Goal: Find specific fact: Find specific fact

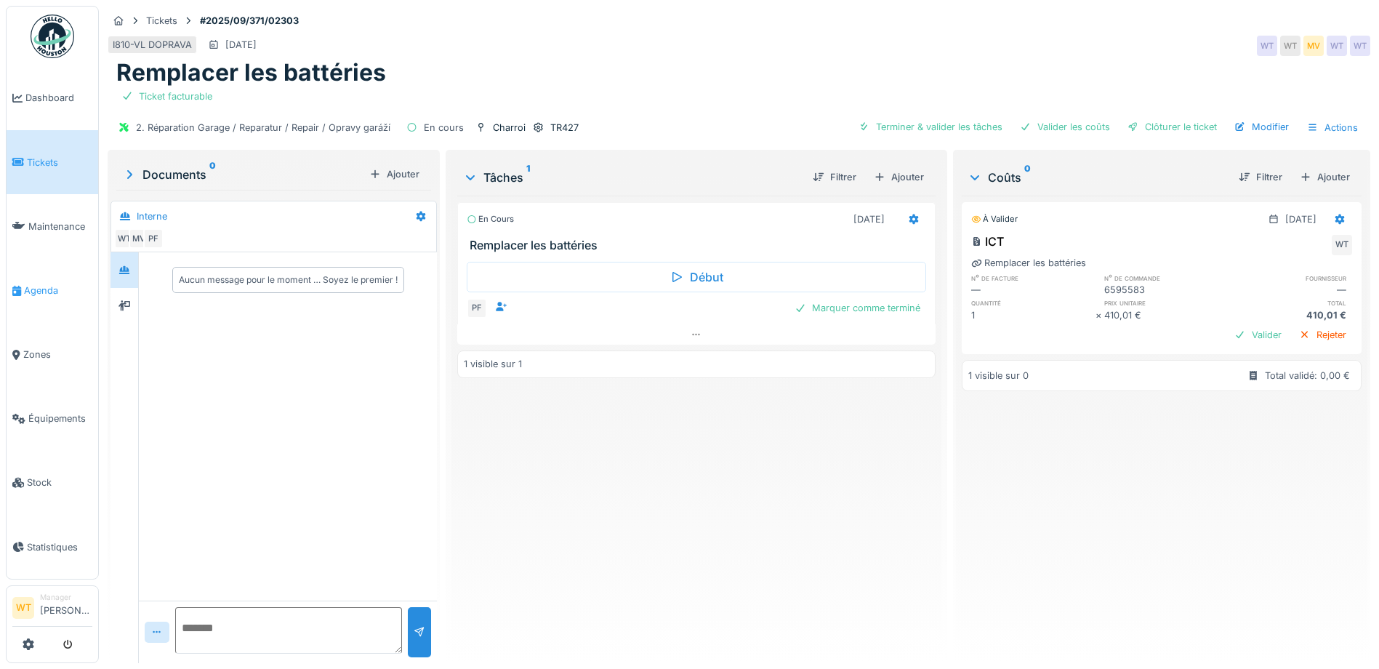
click at [59, 284] on span "Agenda" at bounding box center [58, 291] width 68 height 14
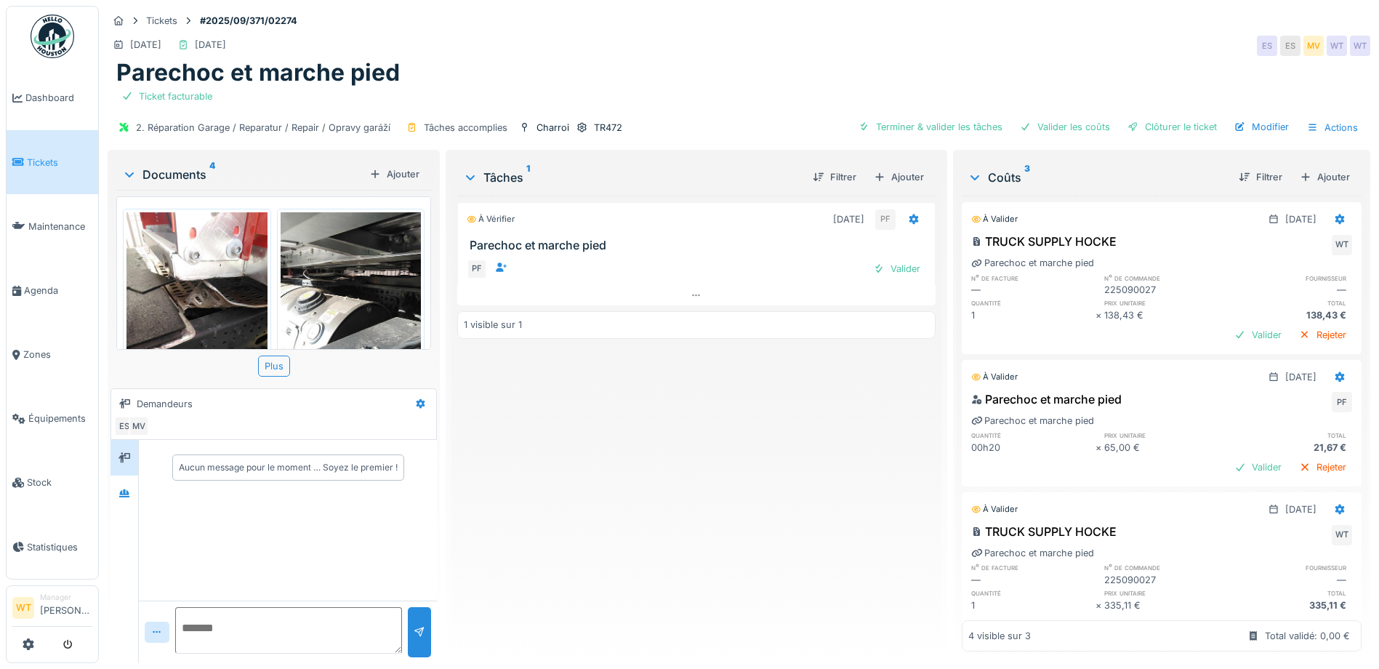
scroll to position [145, 0]
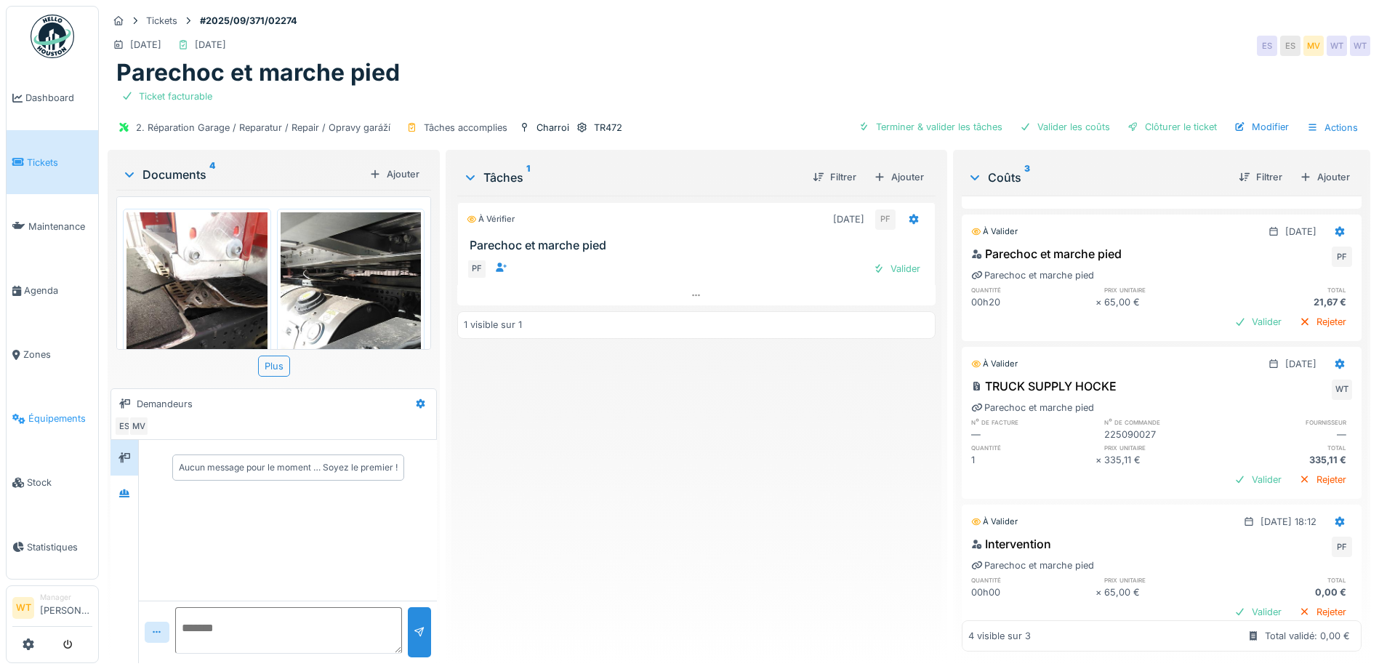
click at [50, 416] on span "Équipements" at bounding box center [60, 419] width 64 height 14
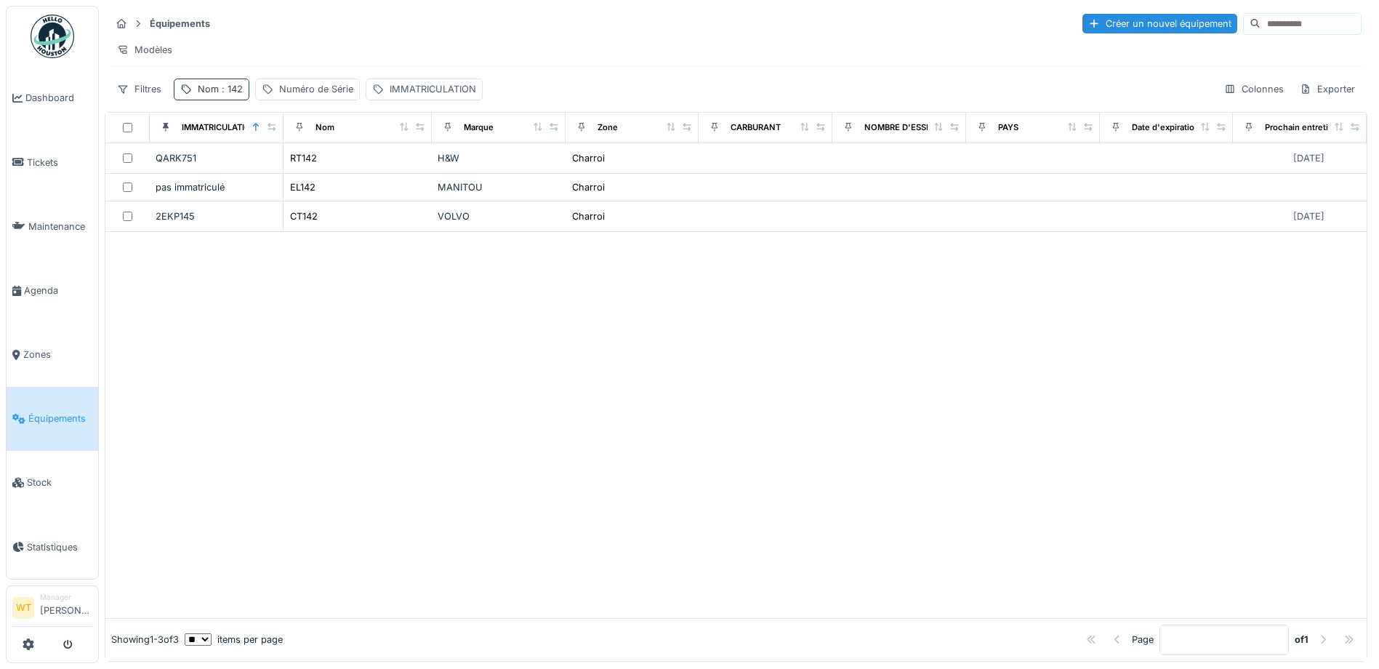
drag, startPoint x: 201, startPoint y: 95, endPoint x: 219, endPoint y: 110, distance: 23.7
click at [201, 95] on div "Nom : 142" at bounding box center [220, 89] width 45 height 14
click at [313, 168] on icon at bounding box center [308, 169] width 12 height 9
click at [286, 172] on input "Nom" at bounding box center [252, 170] width 145 height 31
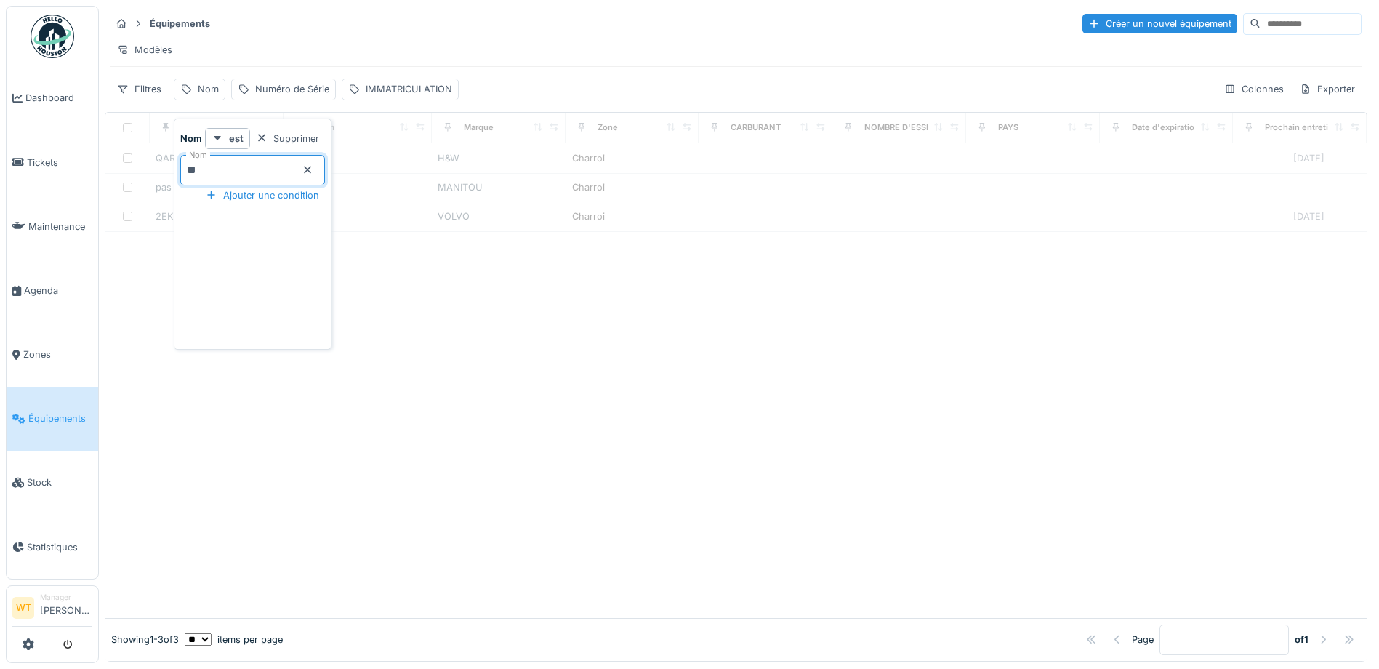
type input "**"
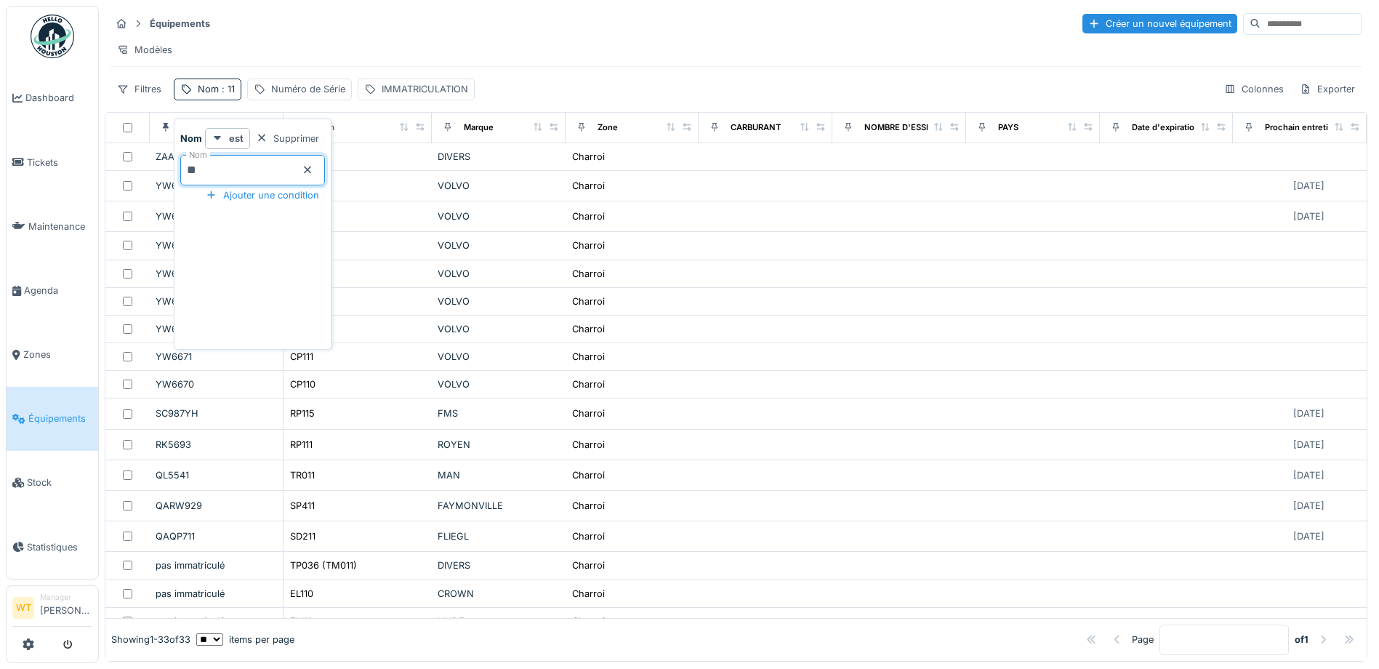
click at [316, 28] on div "Équipements Créer un nouvel équipement" at bounding box center [736, 24] width 1251 height 24
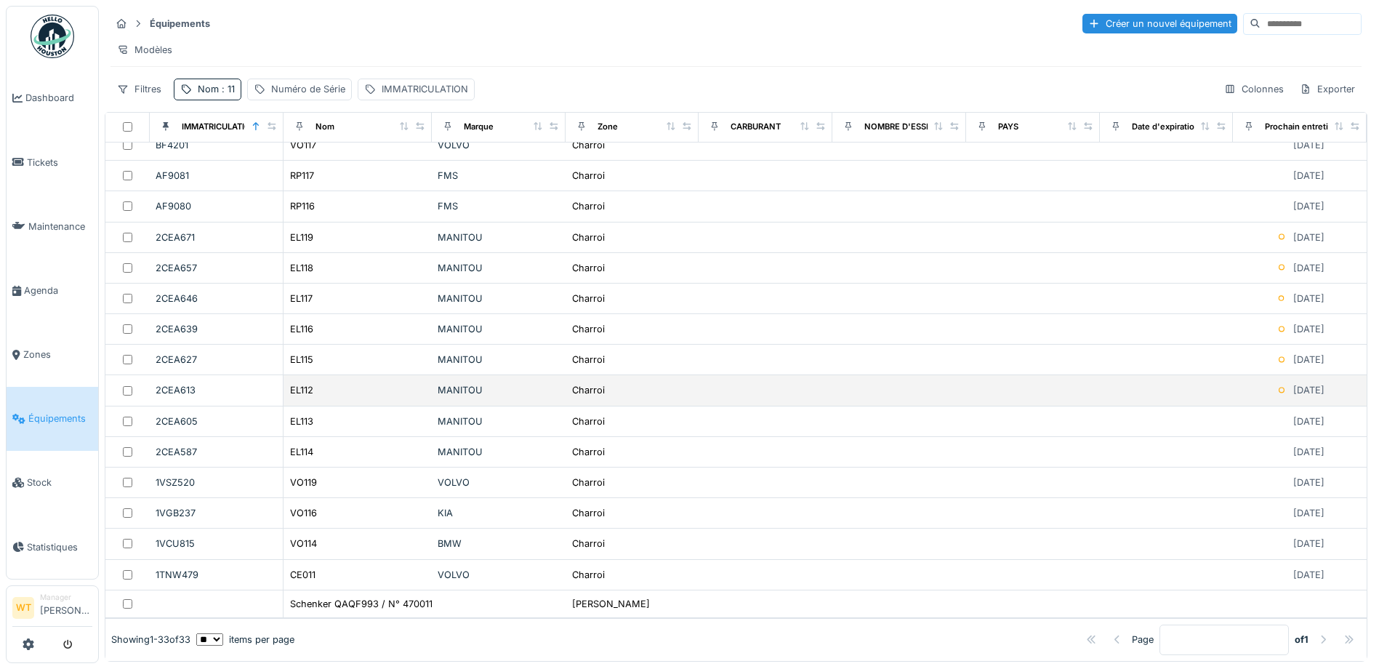
scroll to position [538, 0]
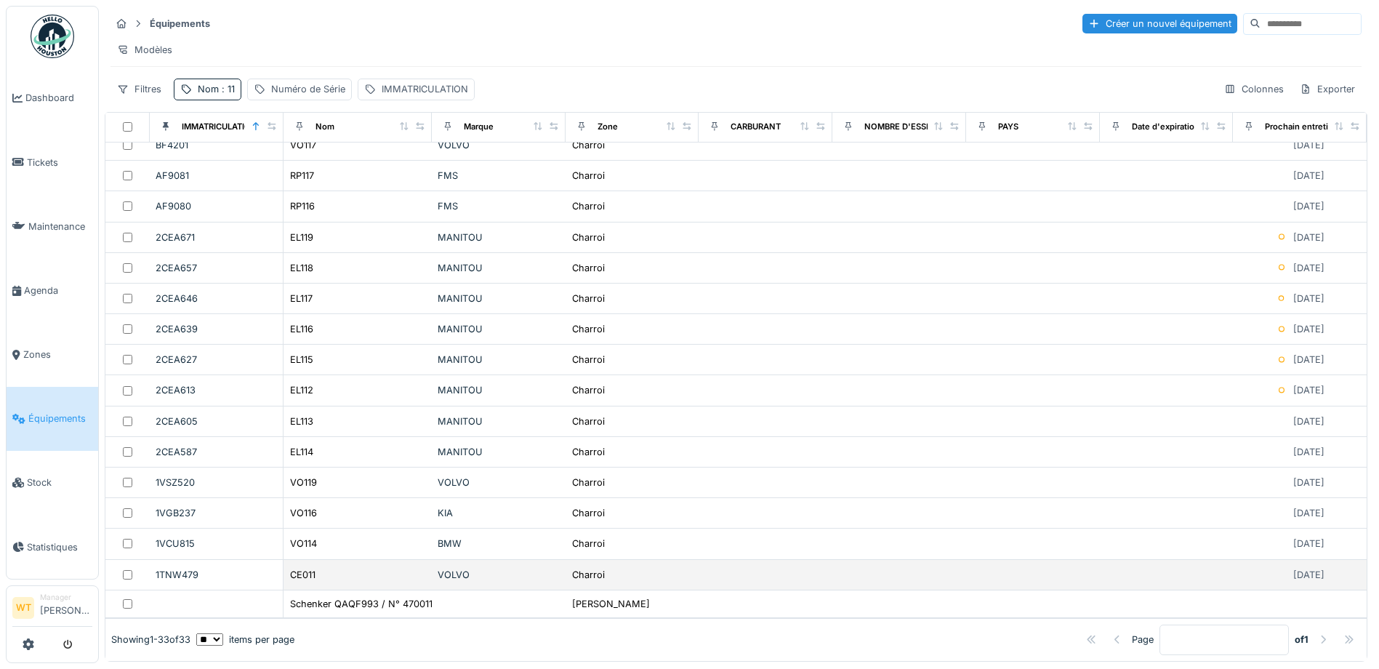
click at [367, 567] on div "CE011" at bounding box center [357, 574] width 137 height 15
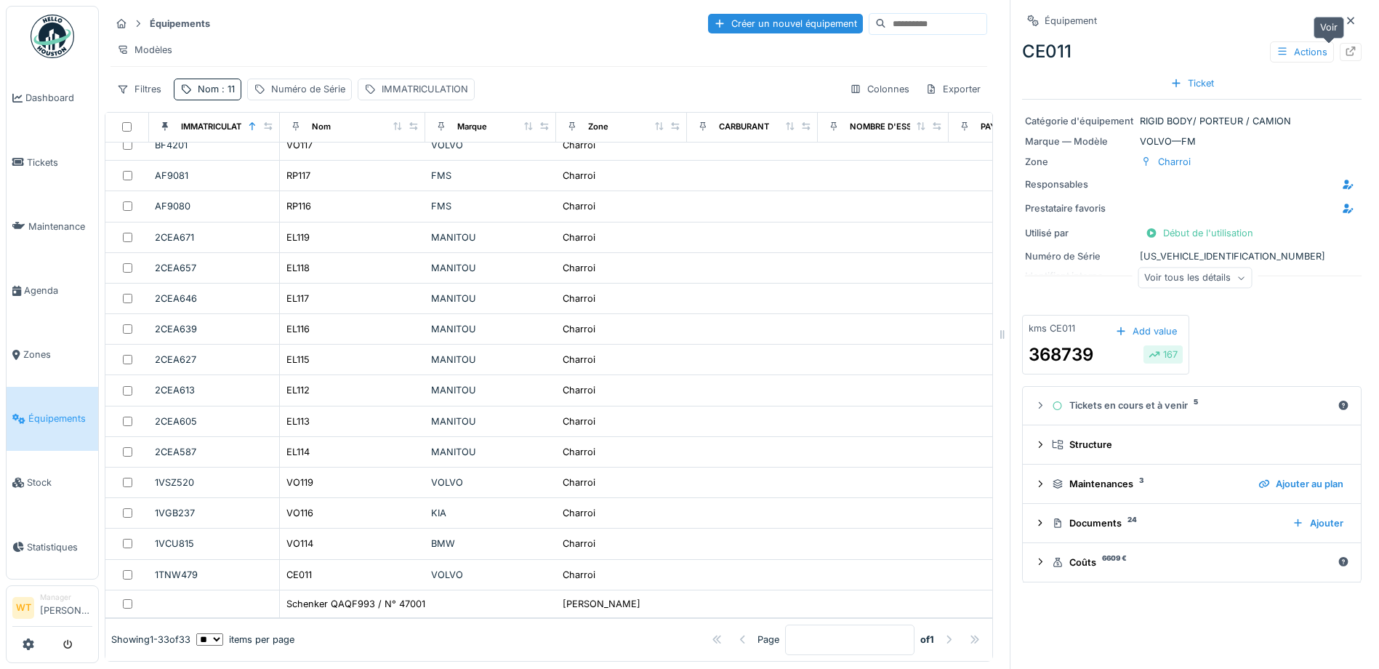
click at [1347, 52] on icon at bounding box center [1351, 51] width 9 height 9
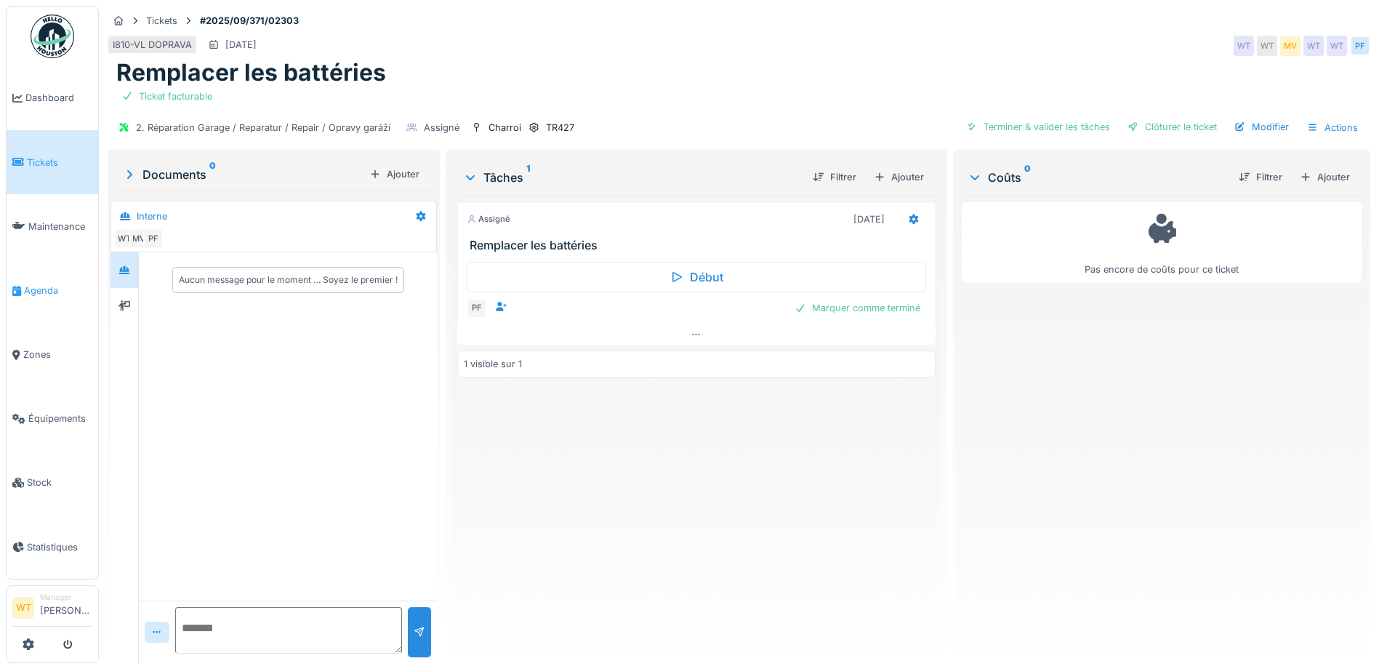
click at [52, 294] on link "Agenda" at bounding box center [53, 290] width 92 height 64
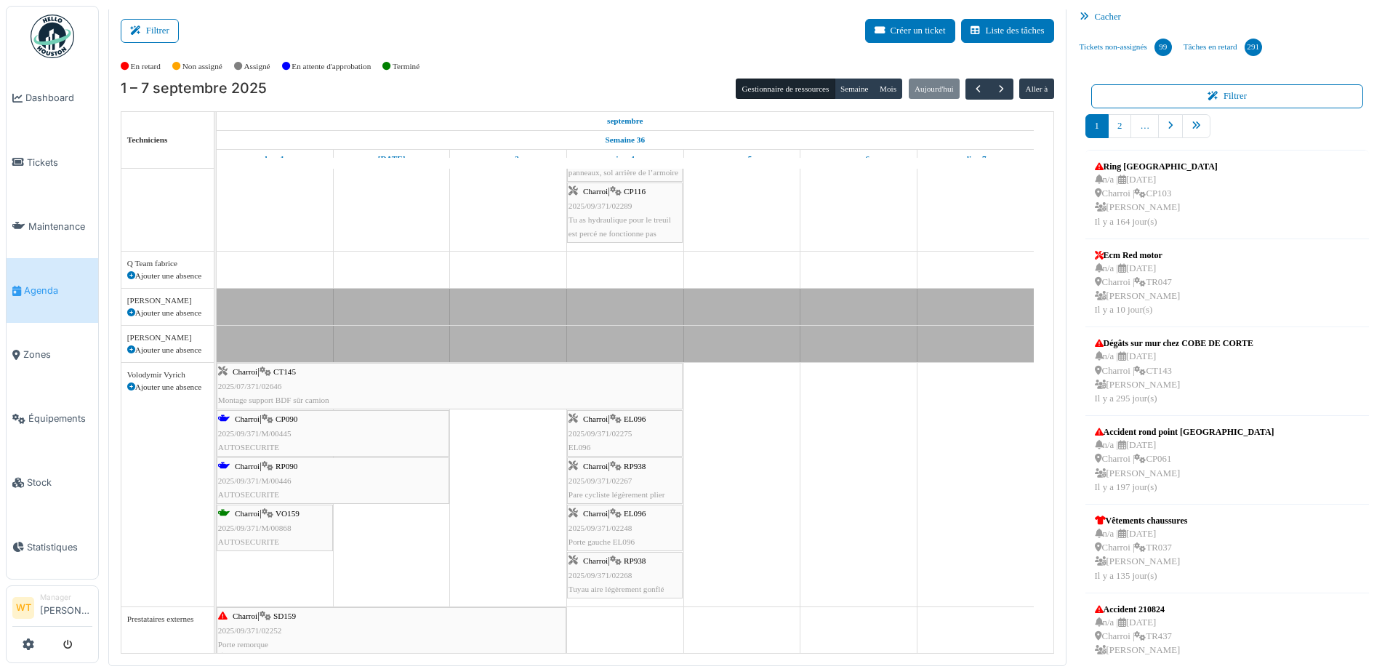
scroll to position [830, 0]
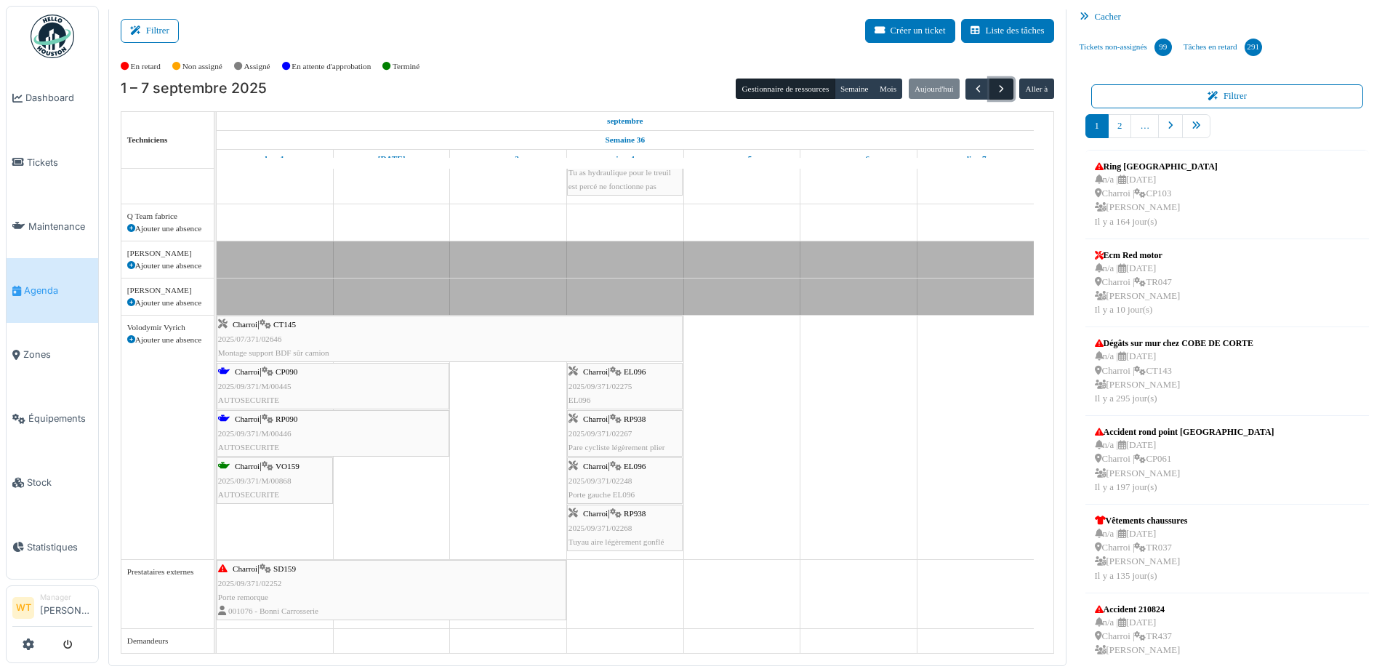
click at [1000, 95] on button "button" at bounding box center [1002, 89] width 24 height 21
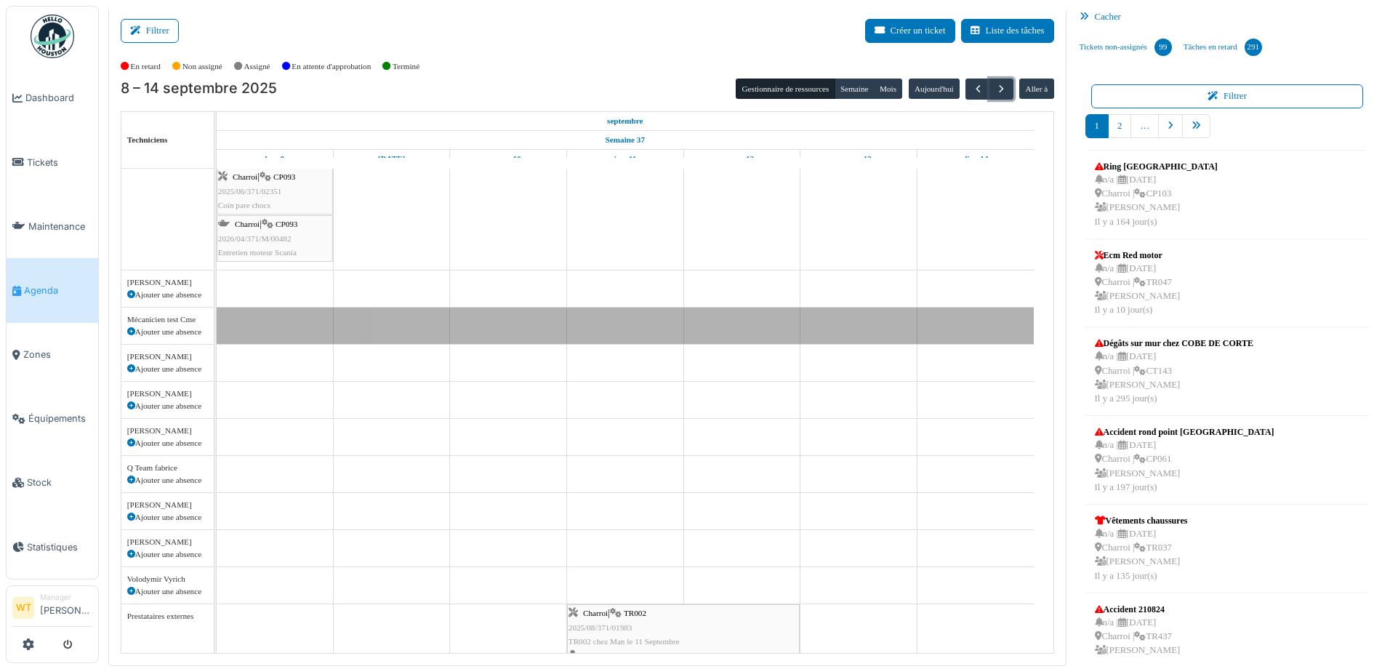
scroll to position [303, 0]
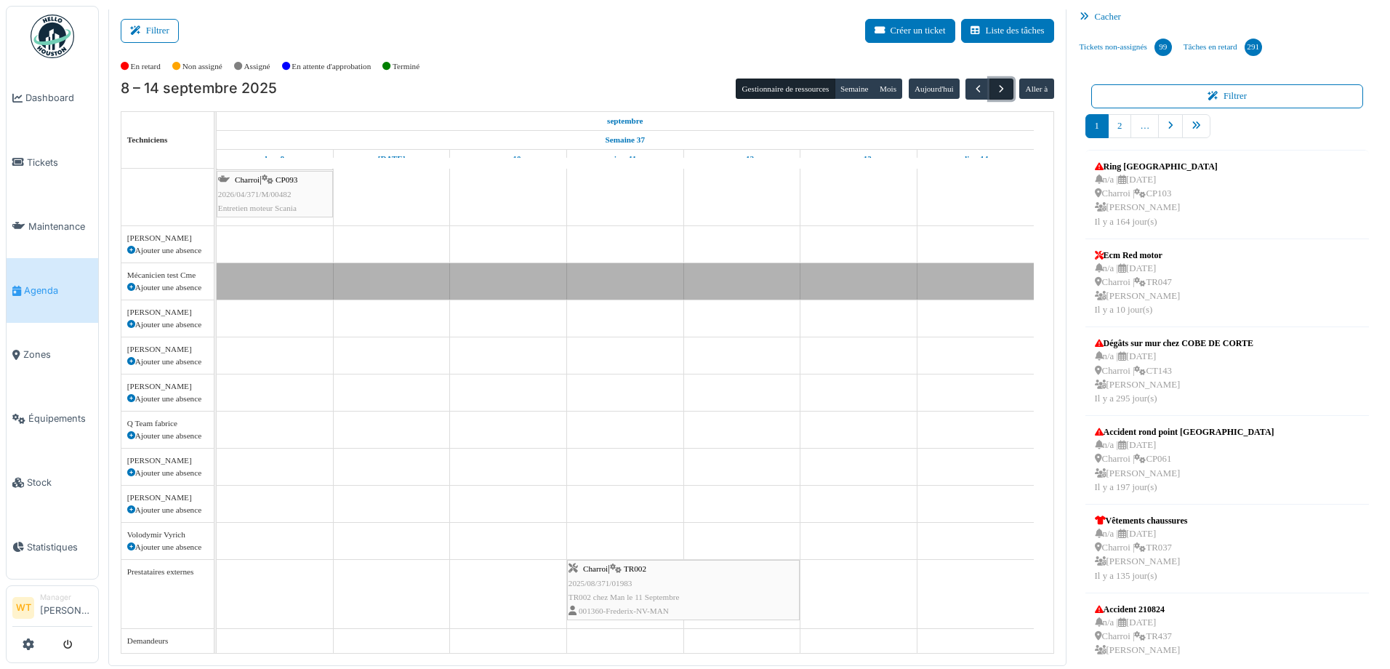
click at [995, 88] on span "button" at bounding box center [1001, 89] width 12 height 12
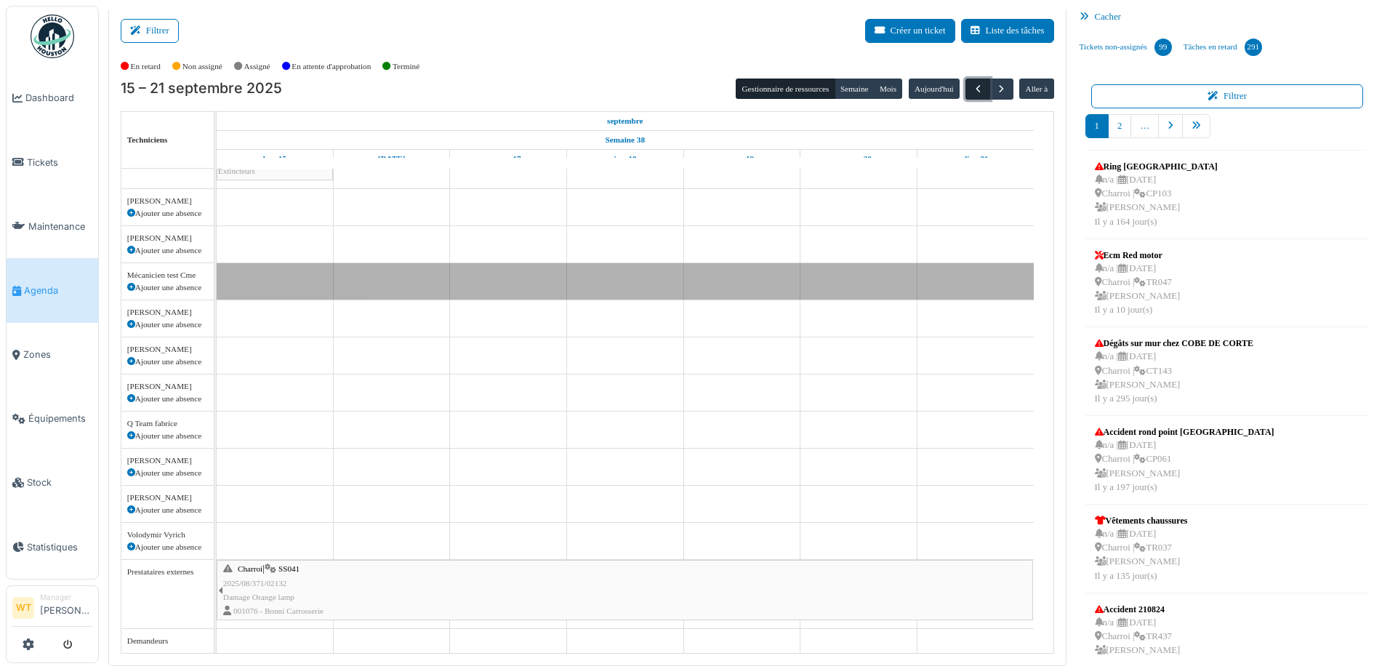
click at [973, 84] on span "button" at bounding box center [978, 89] width 12 height 12
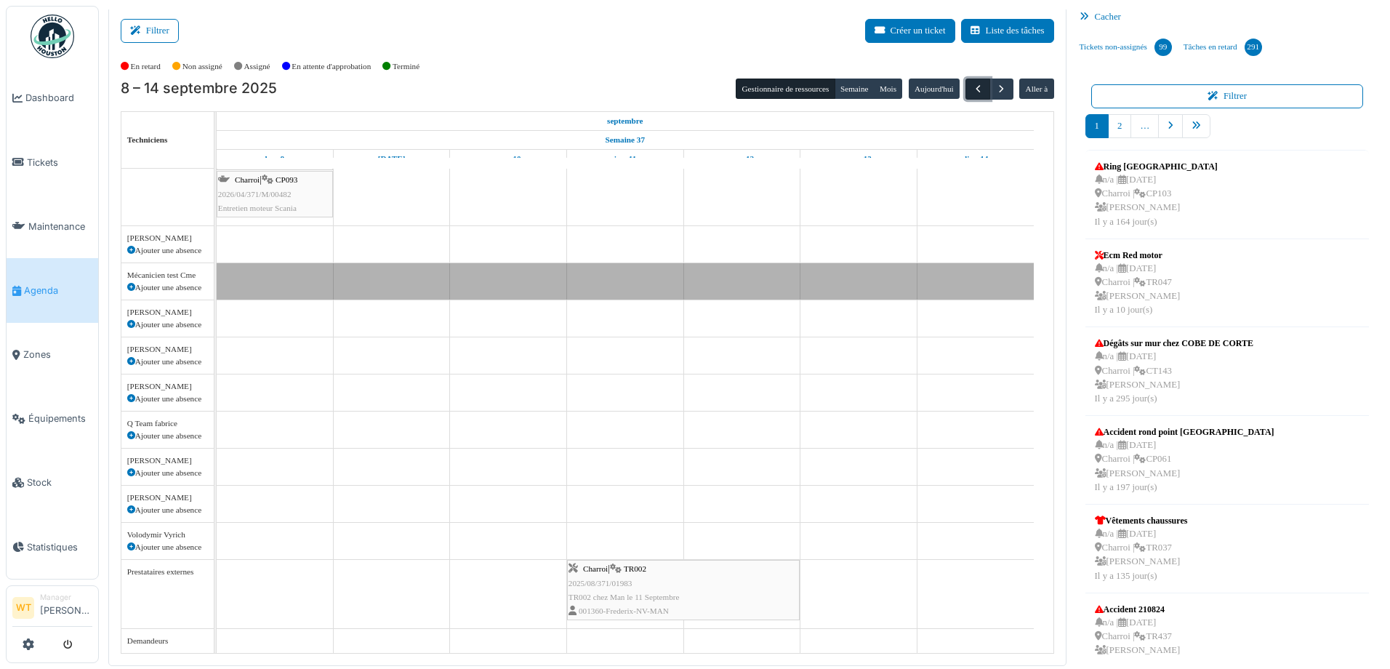
click at [966, 89] on button "button" at bounding box center [978, 89] width 24 height 21
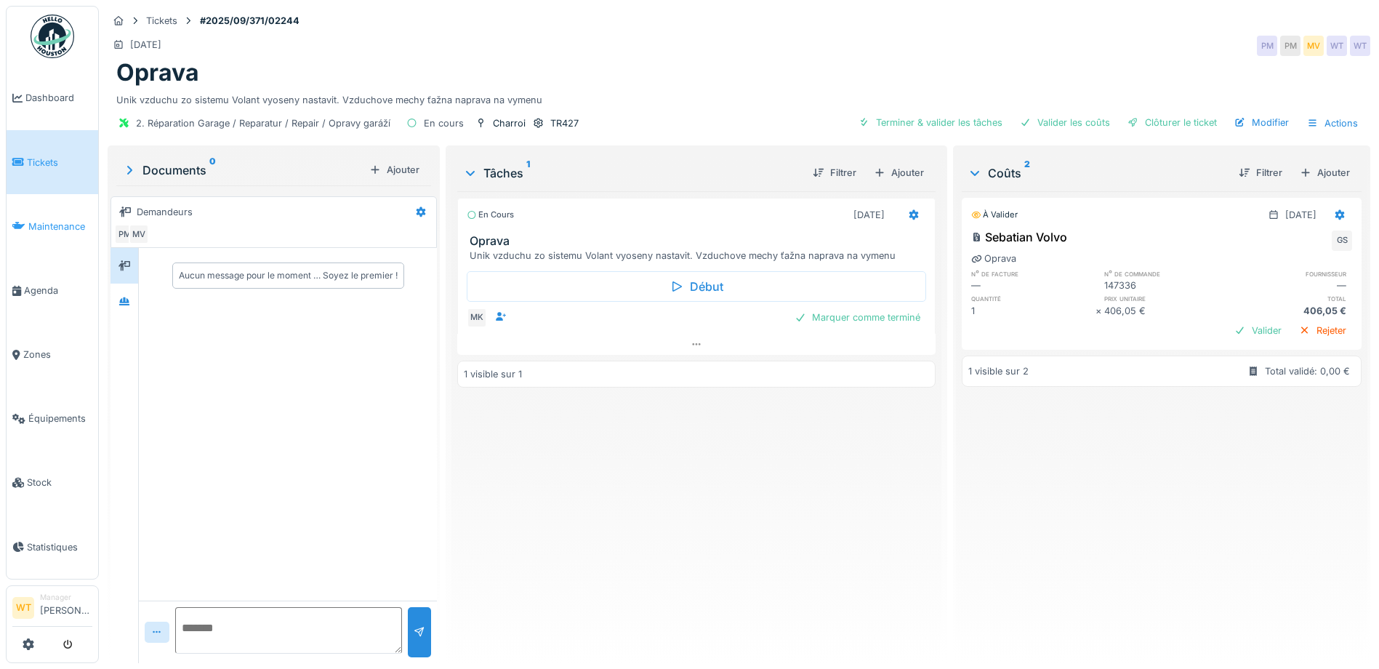
scroll to position [11, 0]
click at [55, 284] on span "Agenda" at bounding box center [58, 291] width 68 height 14
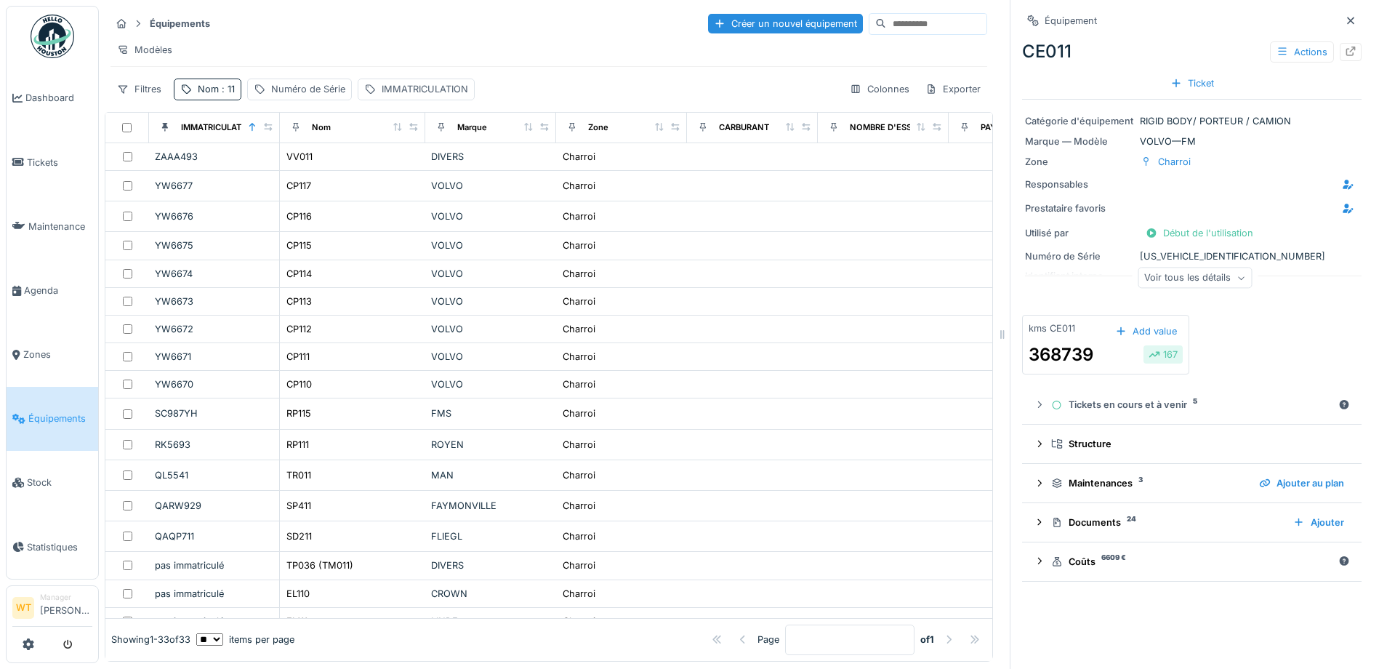
scroll to position [522, 0]
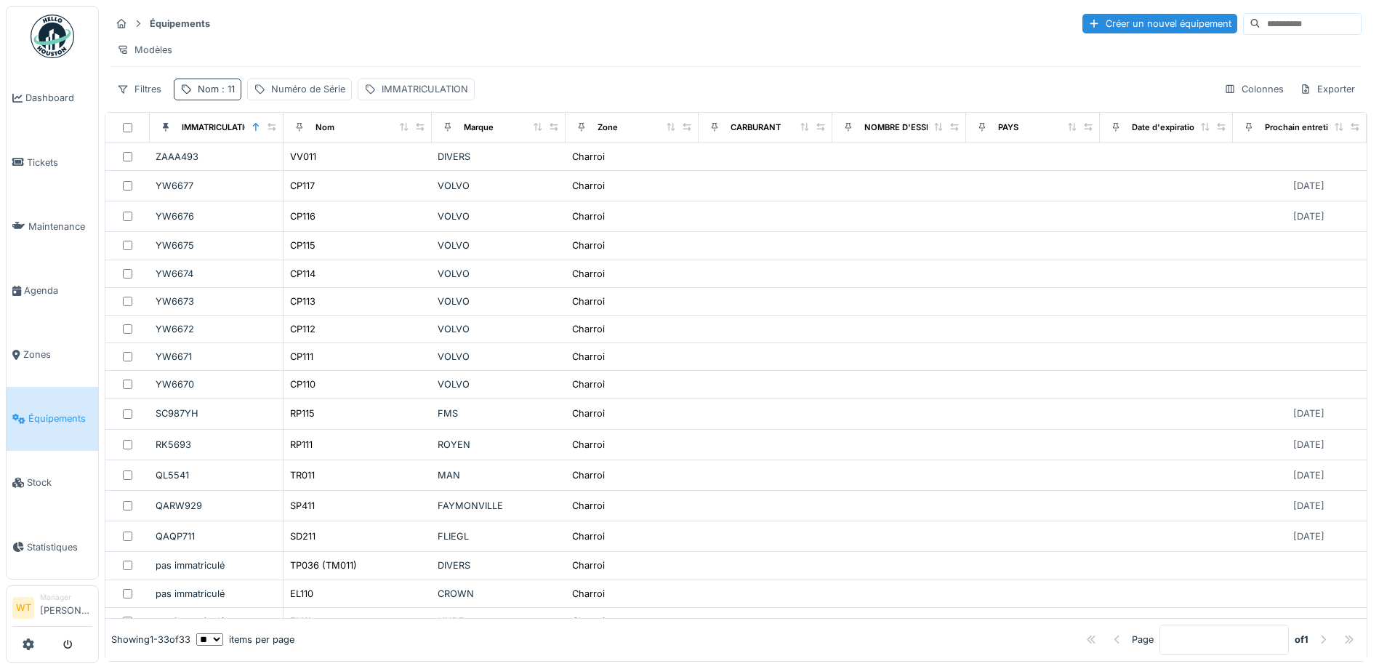
click at [223, 95] on span ": 11" at bounding box center [227, 89] width 16 height 11
click at [313, 173] on icon at bounding box center [308, 169] width 12 height 9
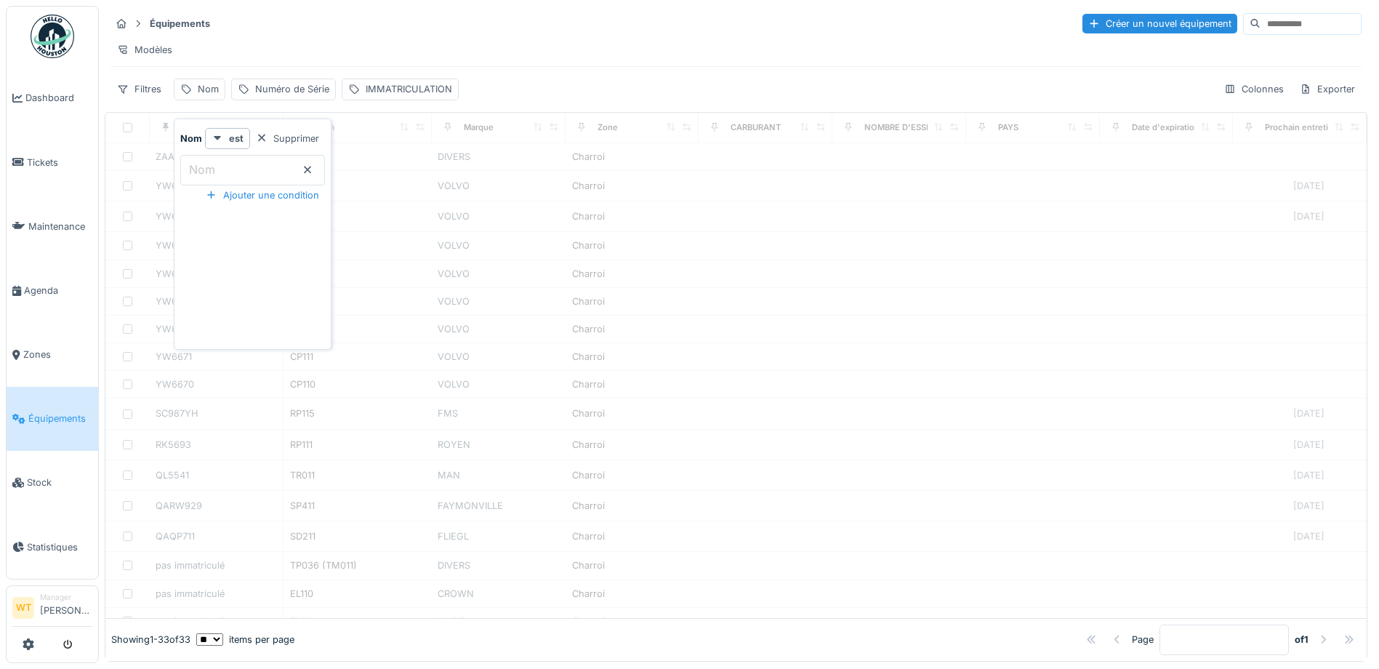
click at [272, 180] on input "Nom" at bounding box center [252, 170] width 145 height 31
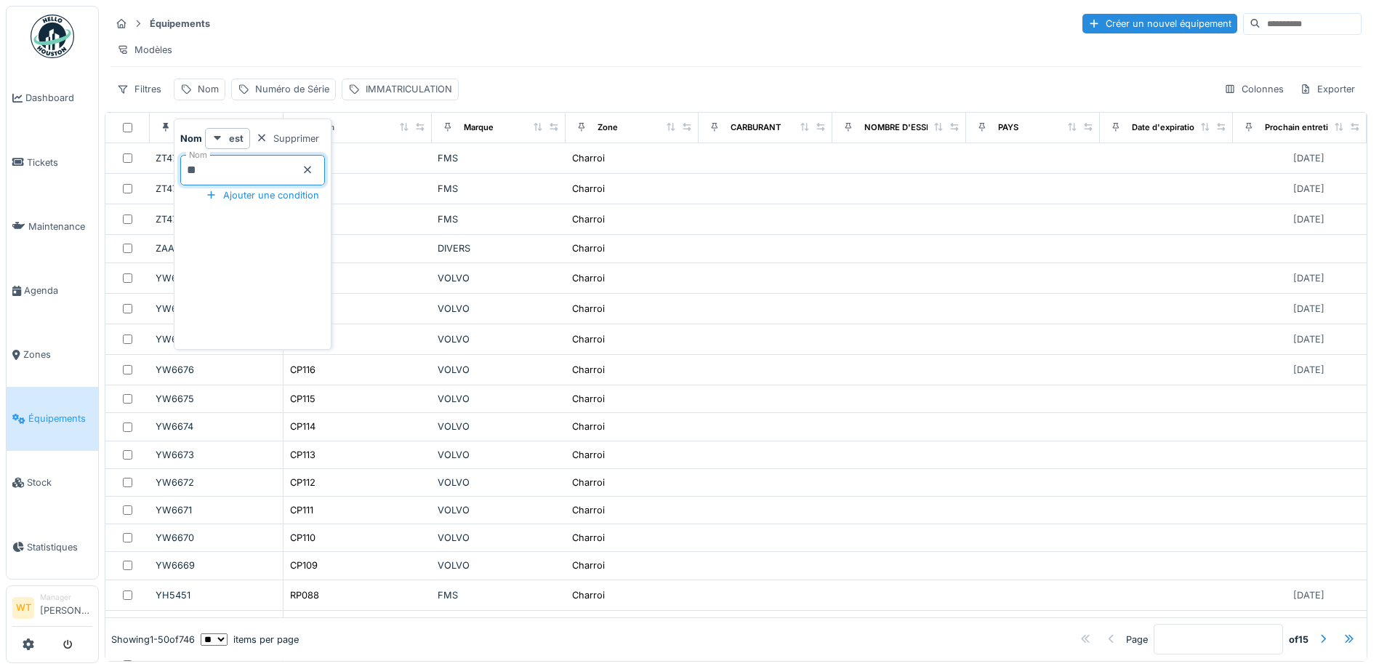
type input "**"
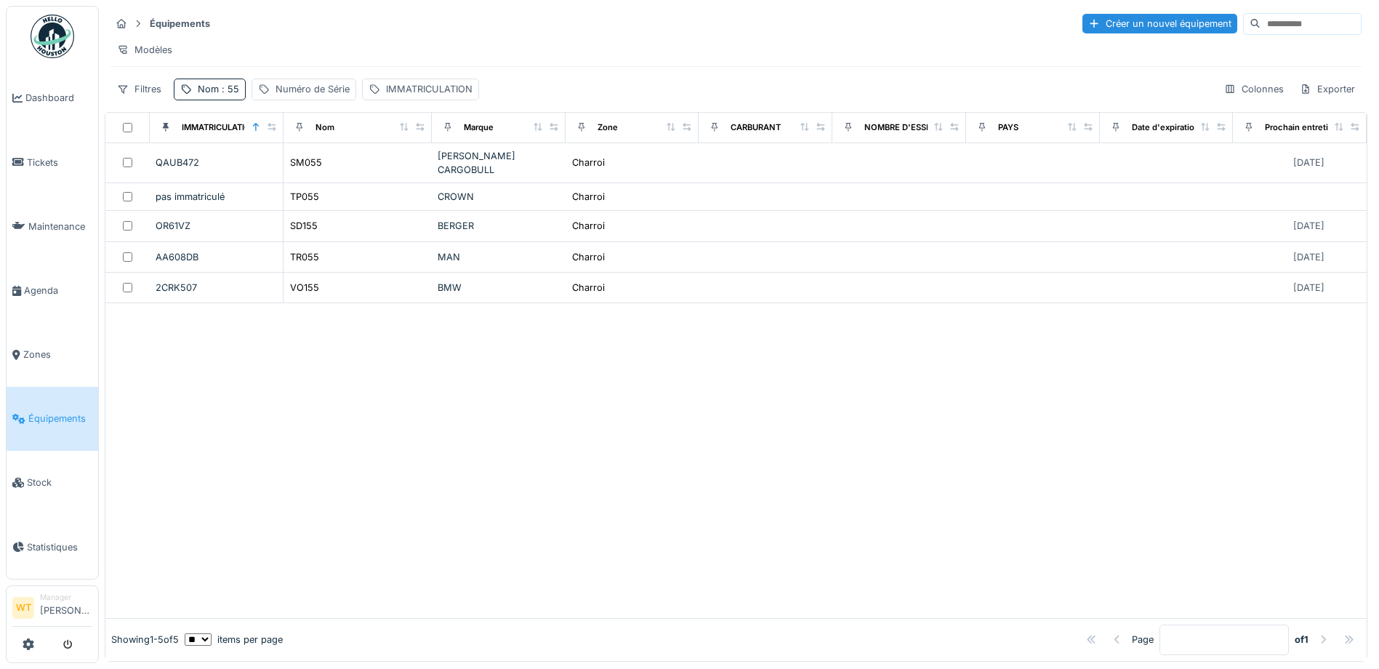
click at [305, 60] on div "Modèles" at bounding box center [736, 49] width 1251 height 21
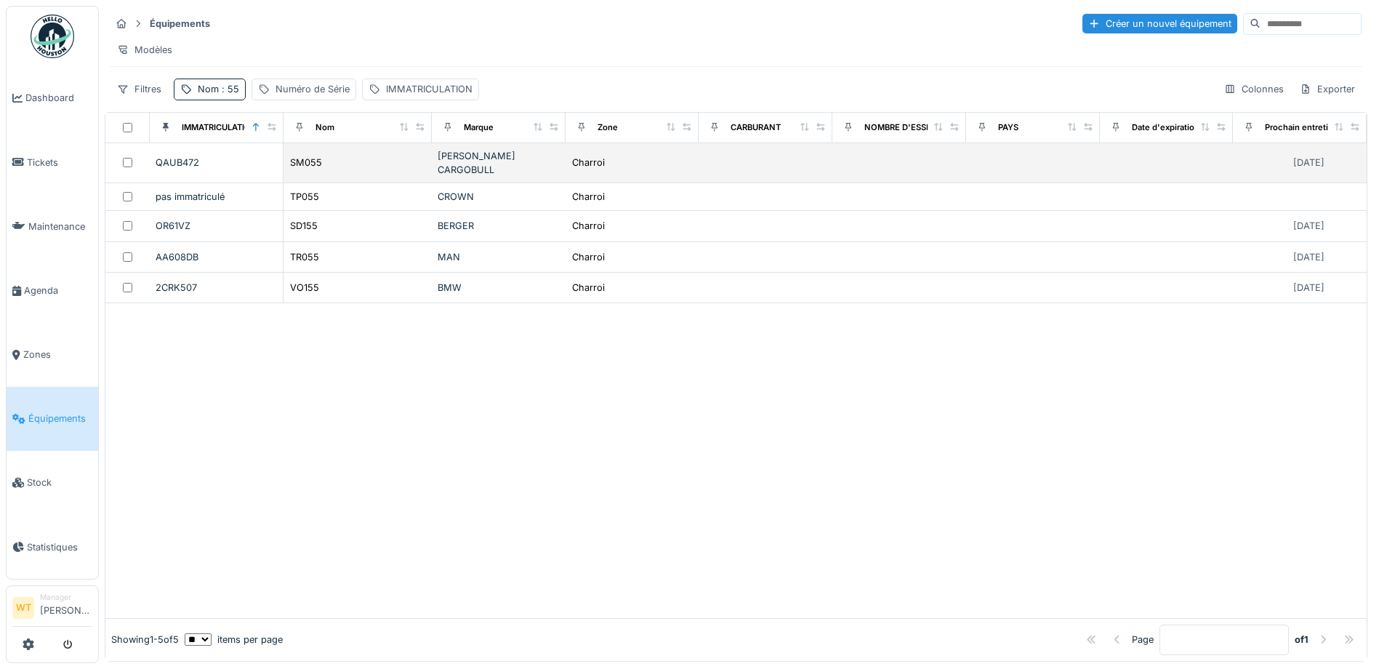
click at [328, 170] on div "SM055" at bounding box center [357, 162] width 137 height 15
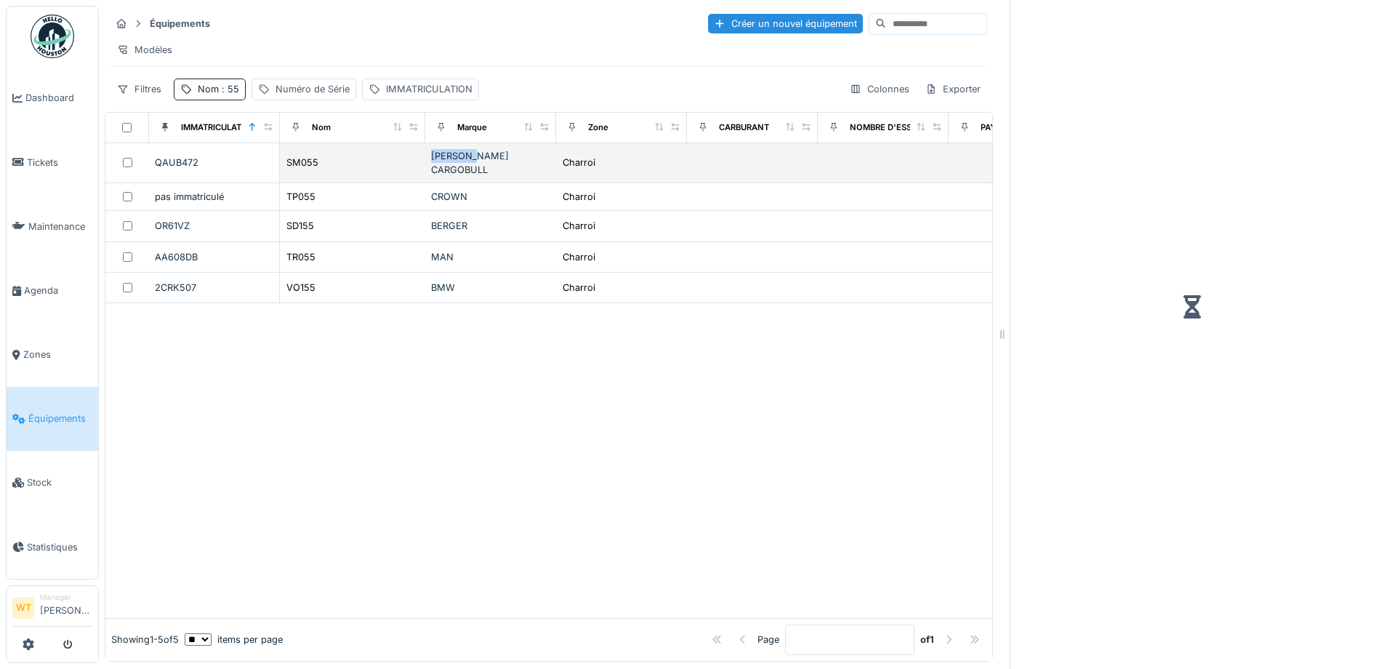
click at [328, 170] on div "SM055" at bounding box center [353, 162] width 134 height 15
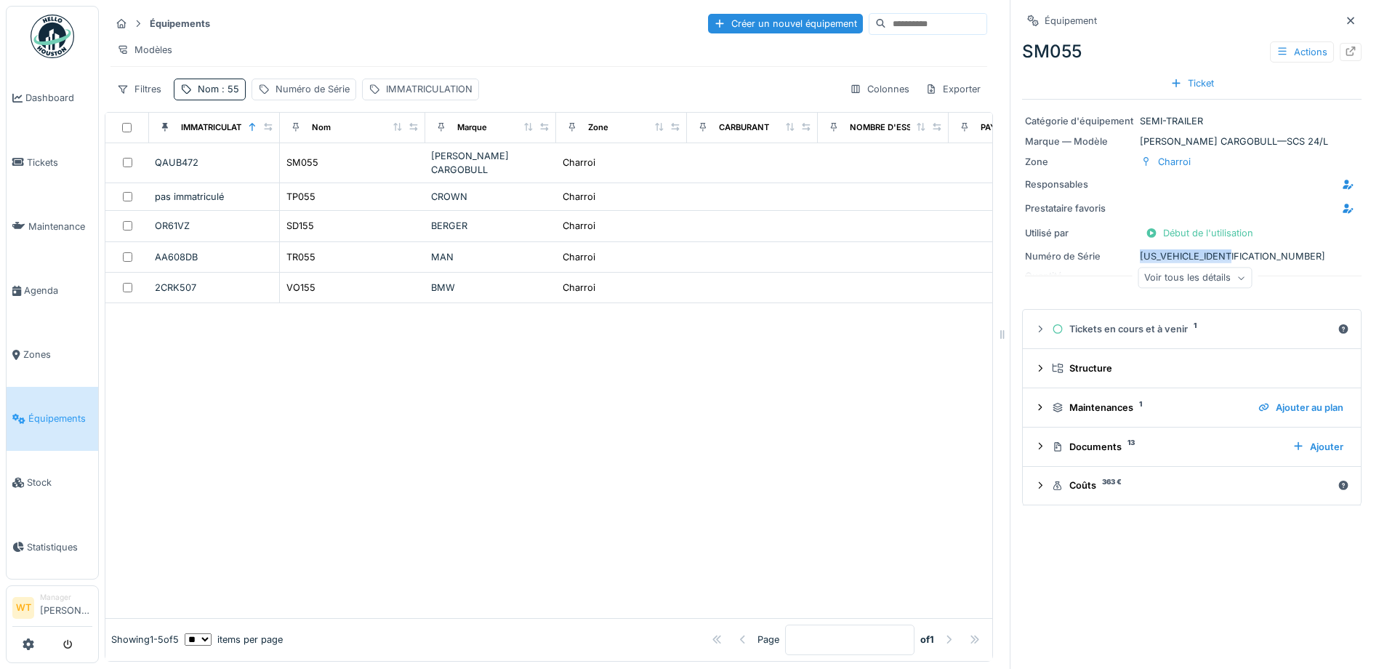
drag, startPoint x: 1128, startPoint y: 252, endPoint x: 1232, endPoint y: 257, distance: 104.8
click at [1232, 257] on div "Numéro de Série [US_VEHICLE_IDENTIFICATION_NUMBER]" at bounding box center [1192, 256] width 334 height 14
copy div "Numéro de Série [US_VEHICLE_IDENTIFICATION_NUMBER]"
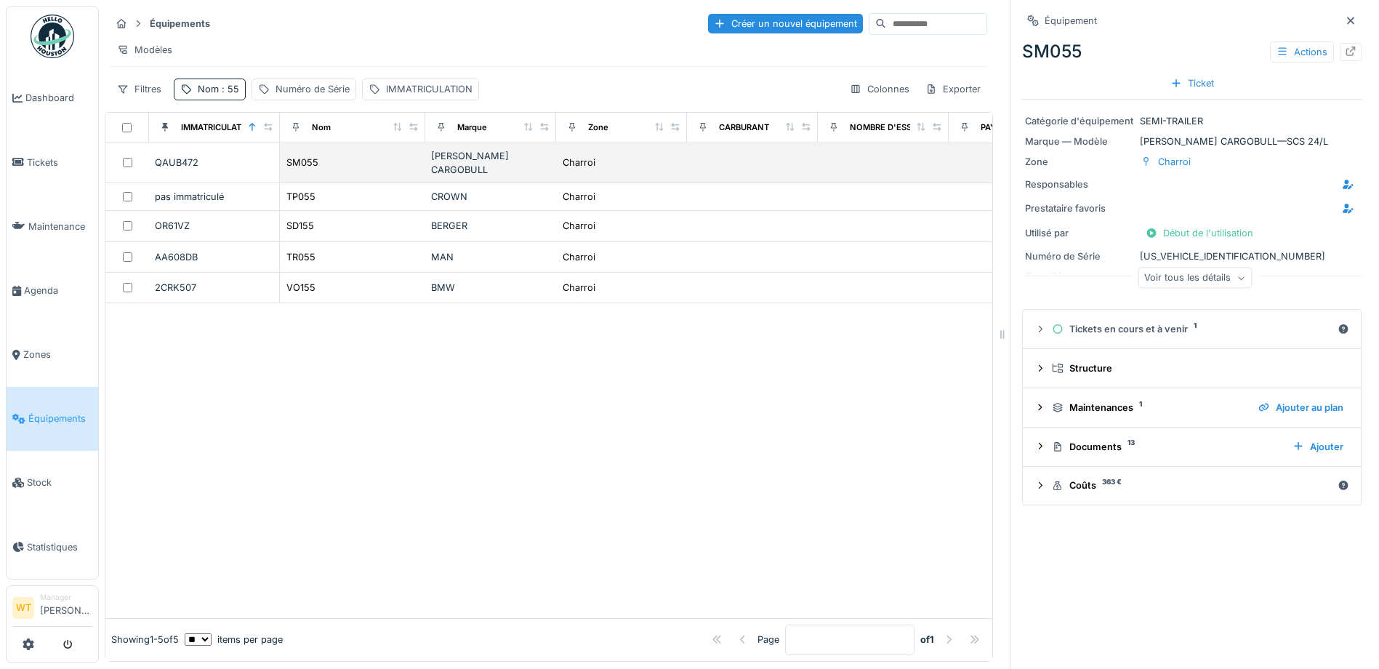
click at [342, 170] on div "SM055" at bounding box center [353, 162] width 134 height 15
click at [499, 169] on div "[PERSON_NAME] CARGOBULL" at bounding box center [490, 163] width 119 height 28
